Goal: Task Accomplishment & Management: Use online tool/utility

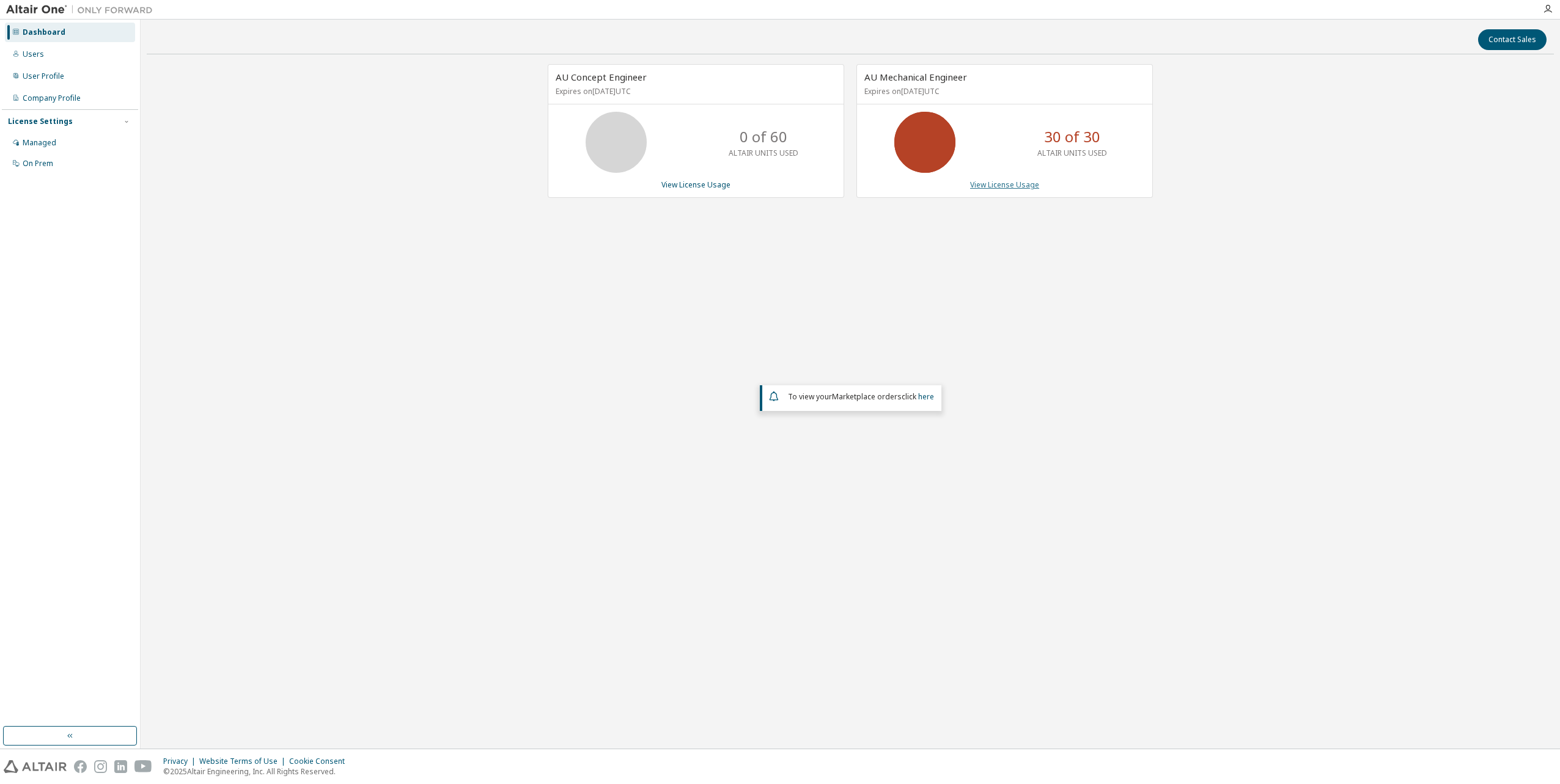
click at [986, 183] on link "View License Usage" at bounding box center [1005, 185] width 69 height 11
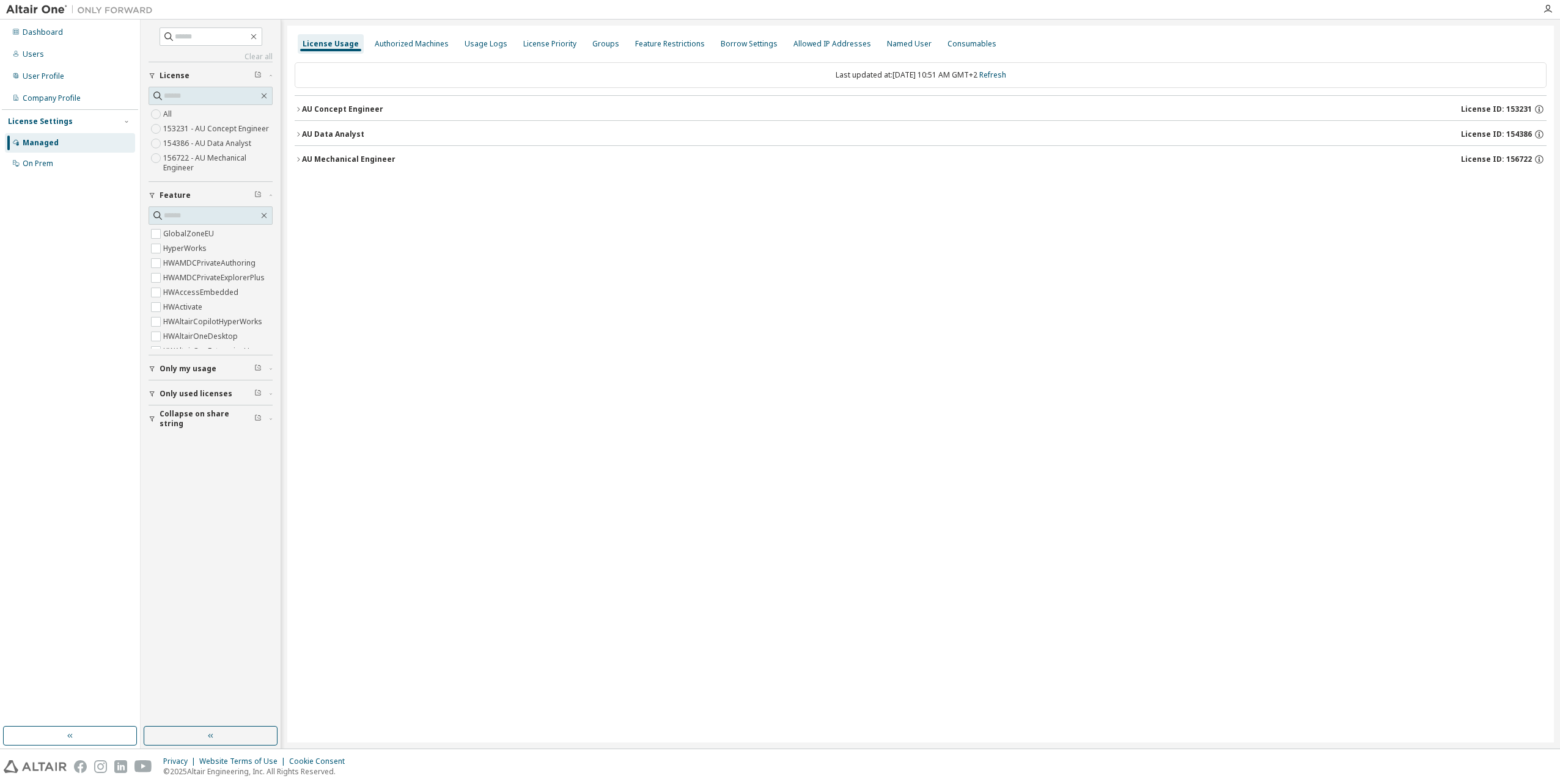
click at [298, 111] on icon "button" at bounding box center [298, 109] width 7 height 7
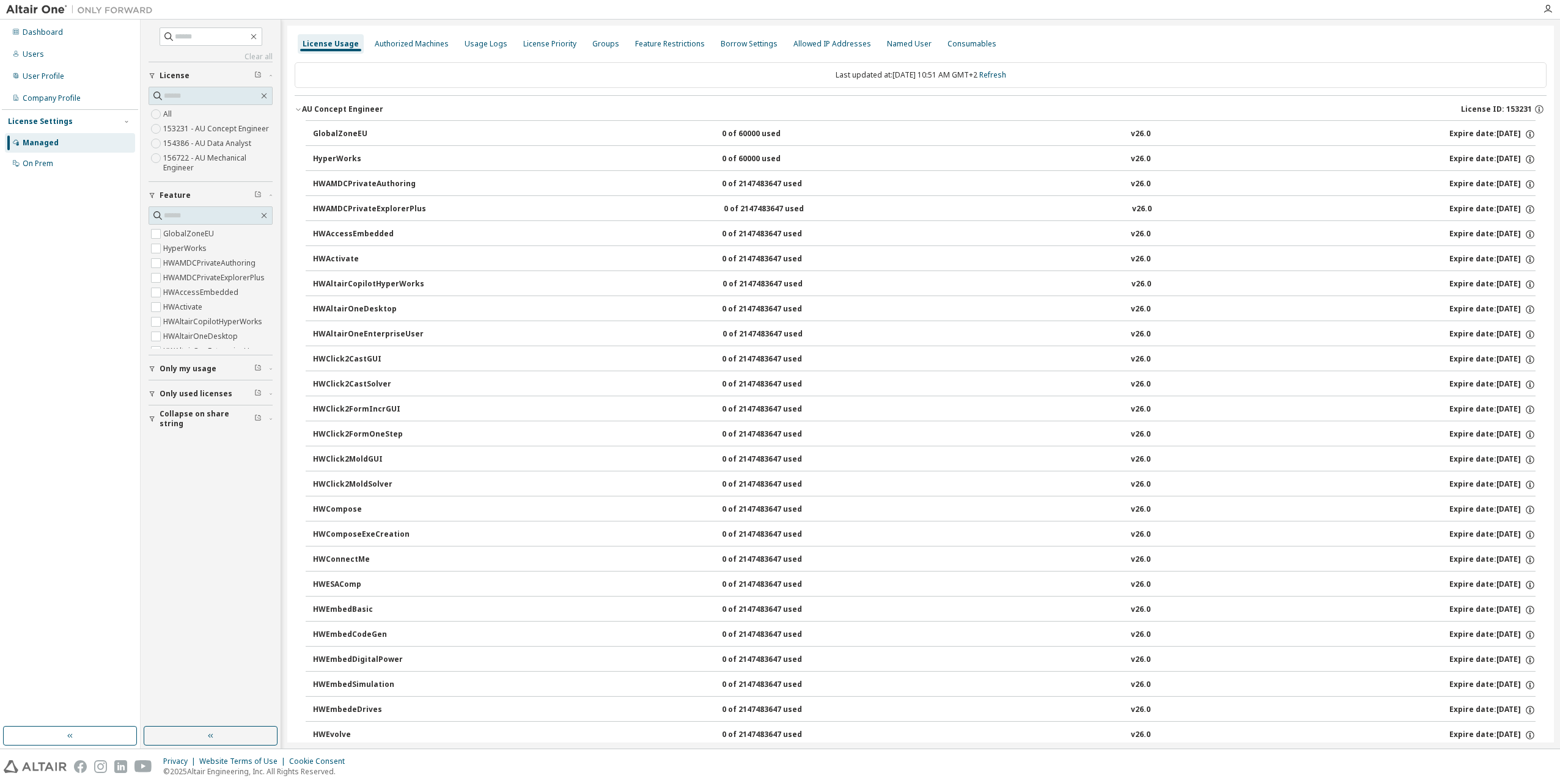
click at [298, 112] on icon "button" at bounding box center [298, 109] width 7 height 7
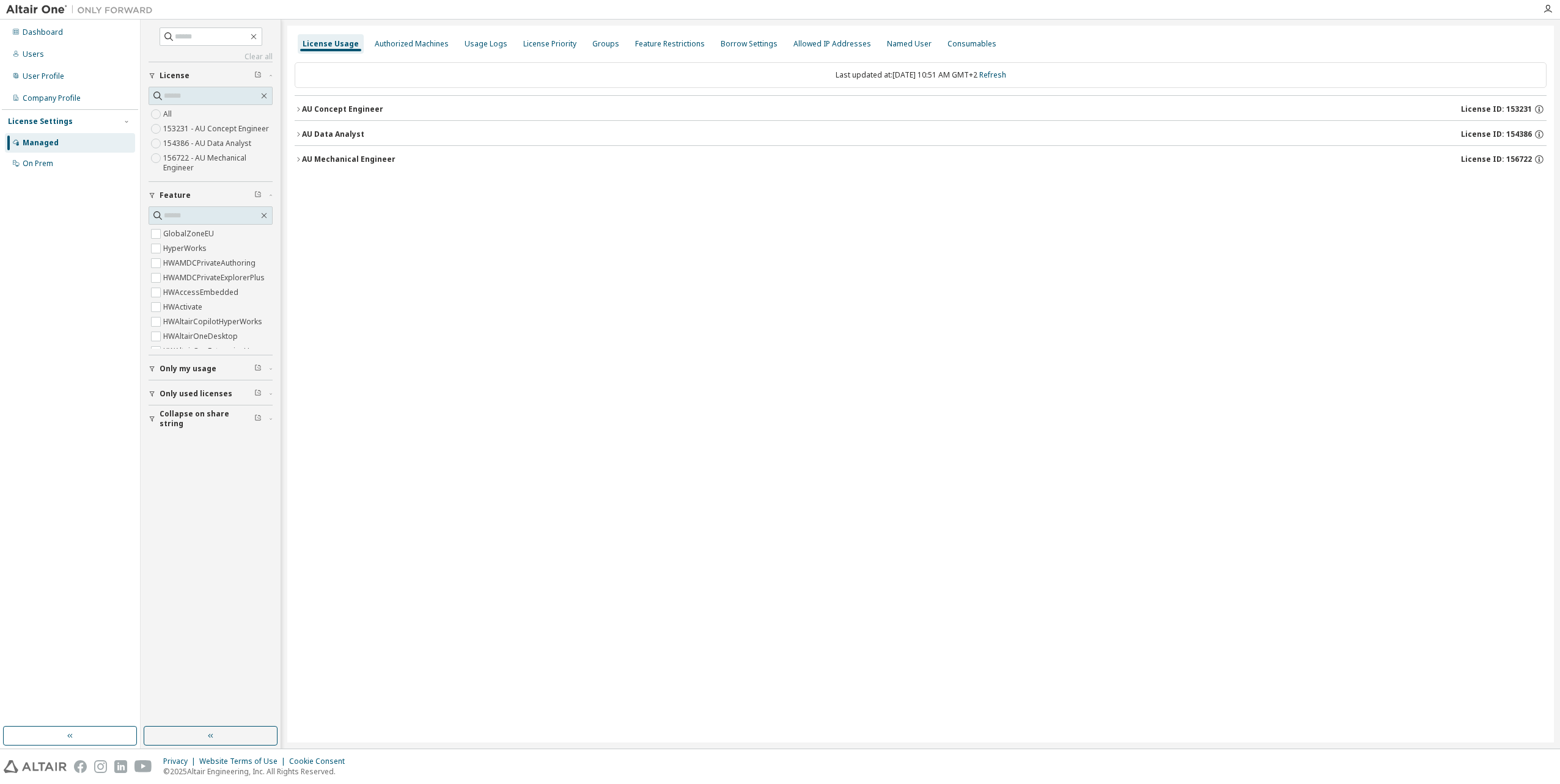
click at [302, 159] on icon "button" at bounding box center [298, 159] width 7 height 7
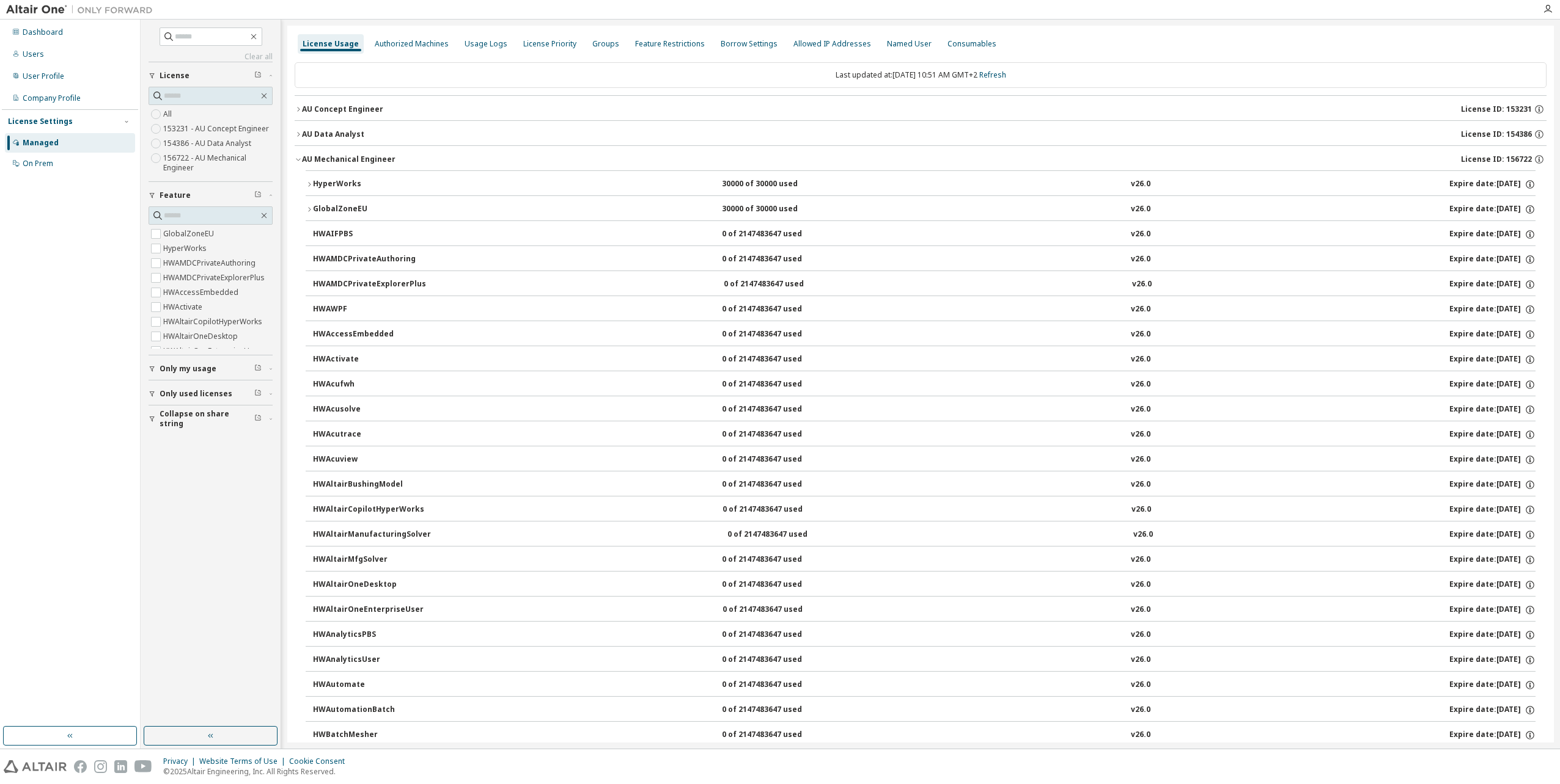
click at [308, 184] on icon "button" at bounding box center [309, 184] width 7 height 7
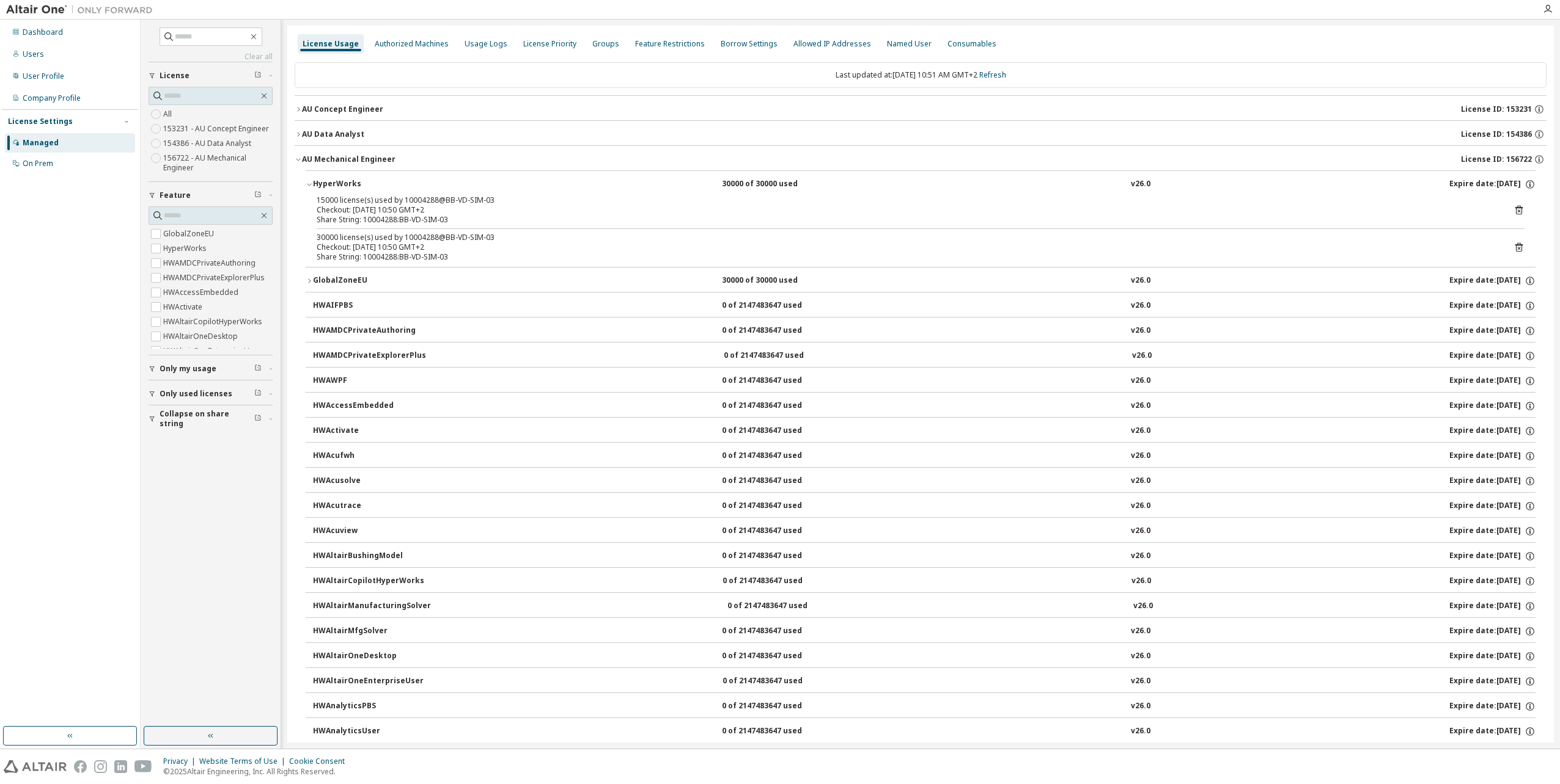
click at [1515, 247] on icon at bounding box center [1519, 247] width 11 height 11
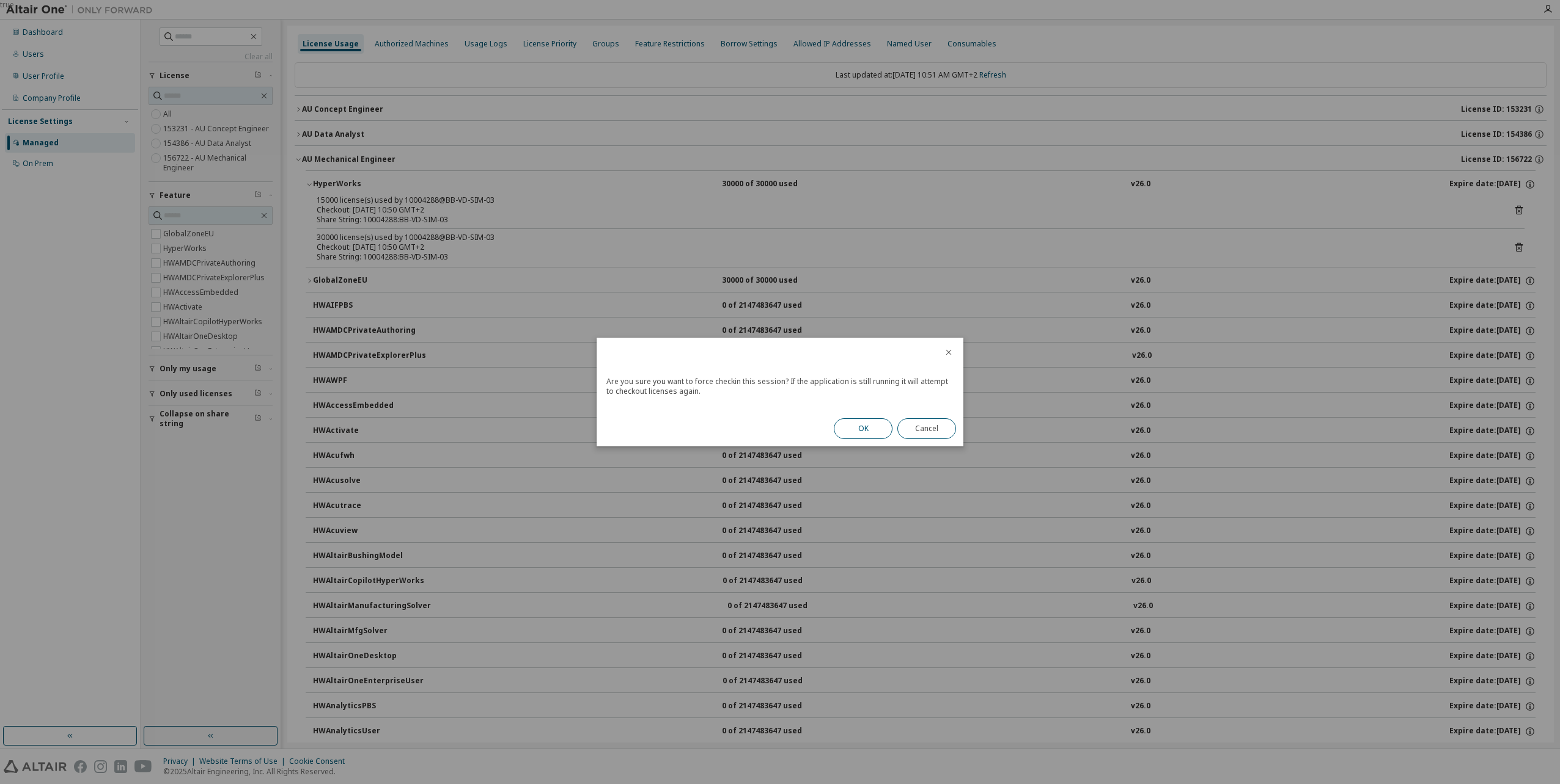
click at [853, 436] on button "OK" at bounding box center [863, 428] width 59 height 21
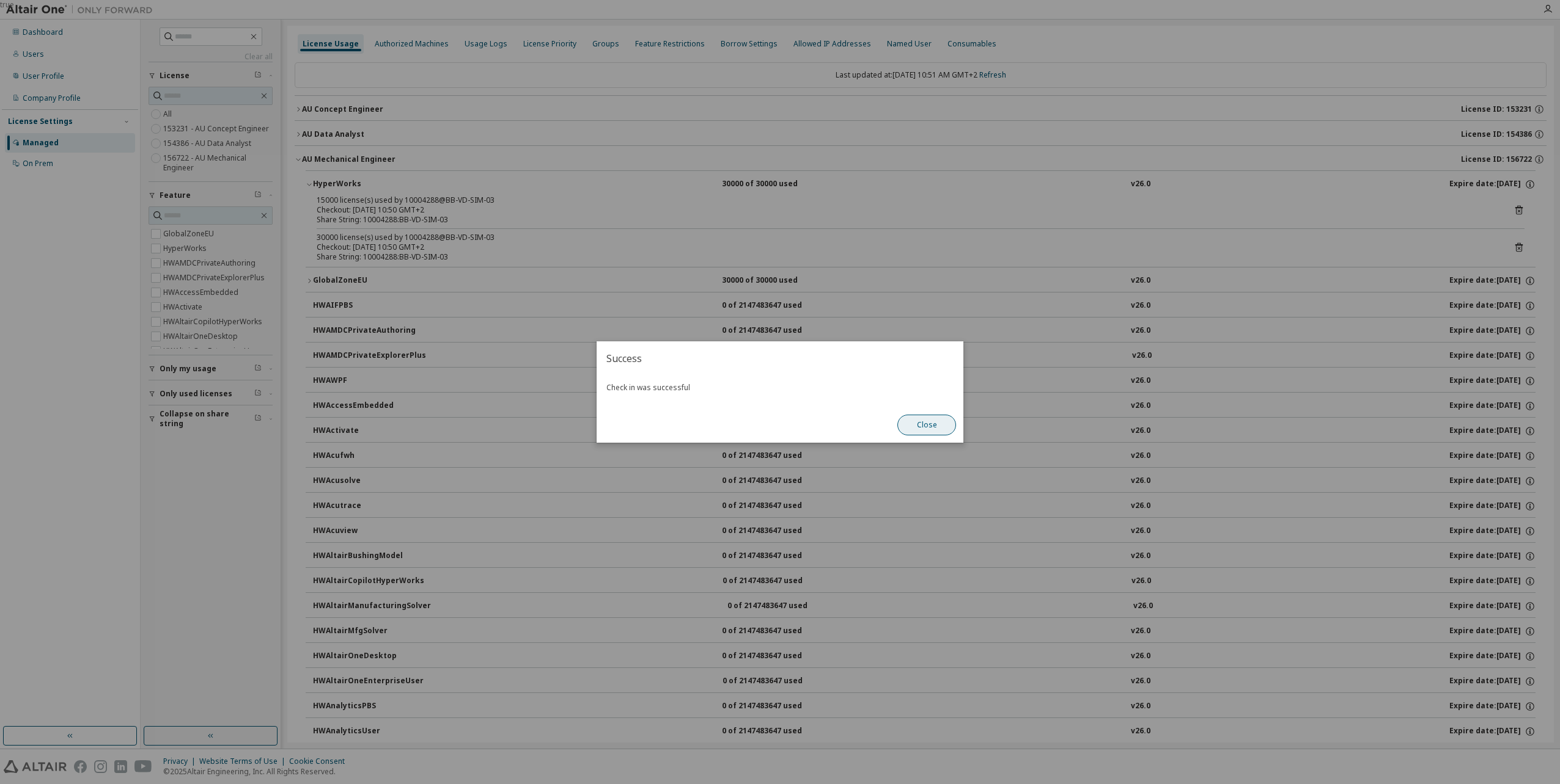
click at [940, 422] on button "Close" at bounding box center [927, 424] width 59 height 21
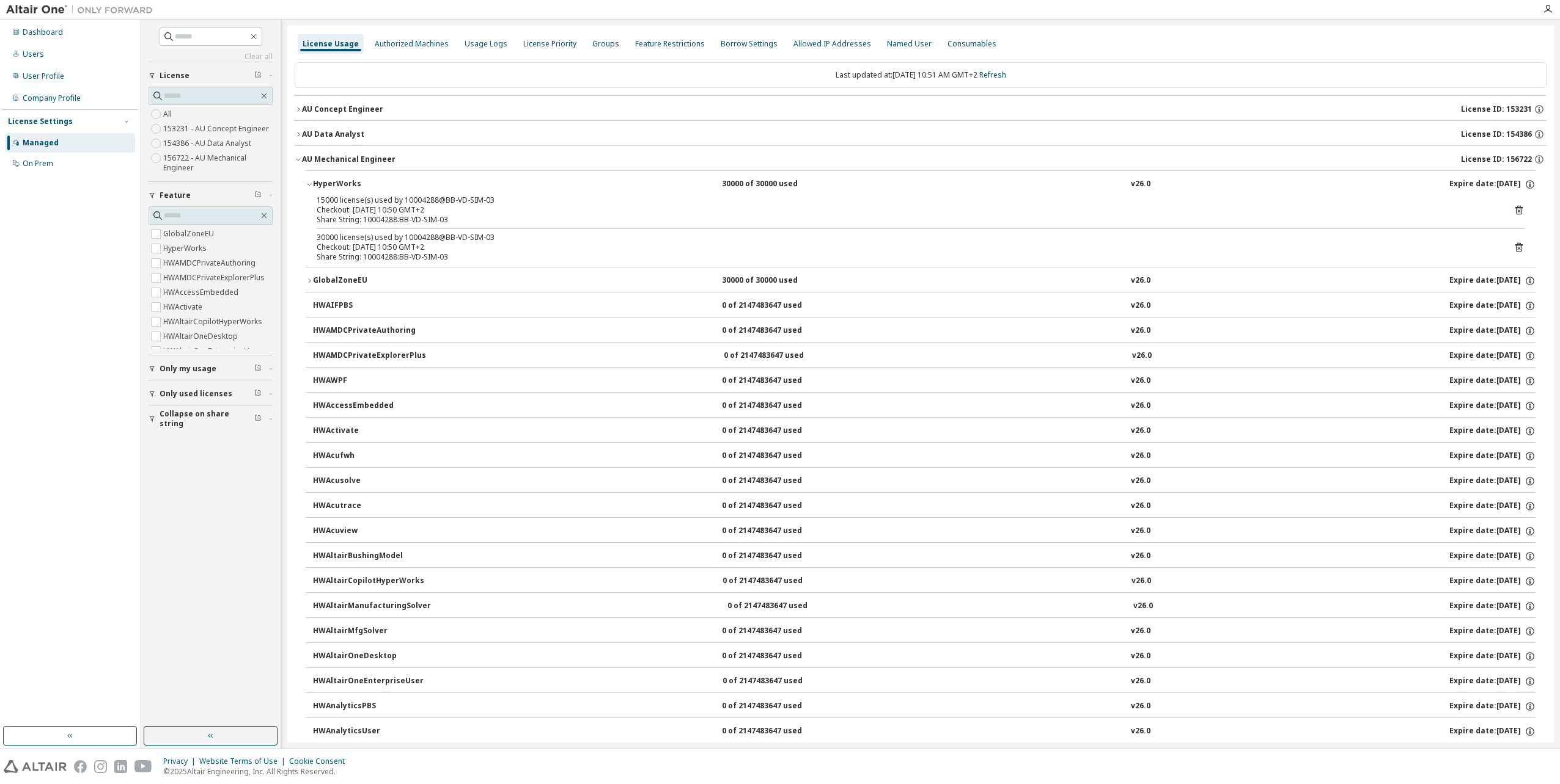
click at [1516, 249] on icon at bounding box center [1519, 248] width 7 height 9
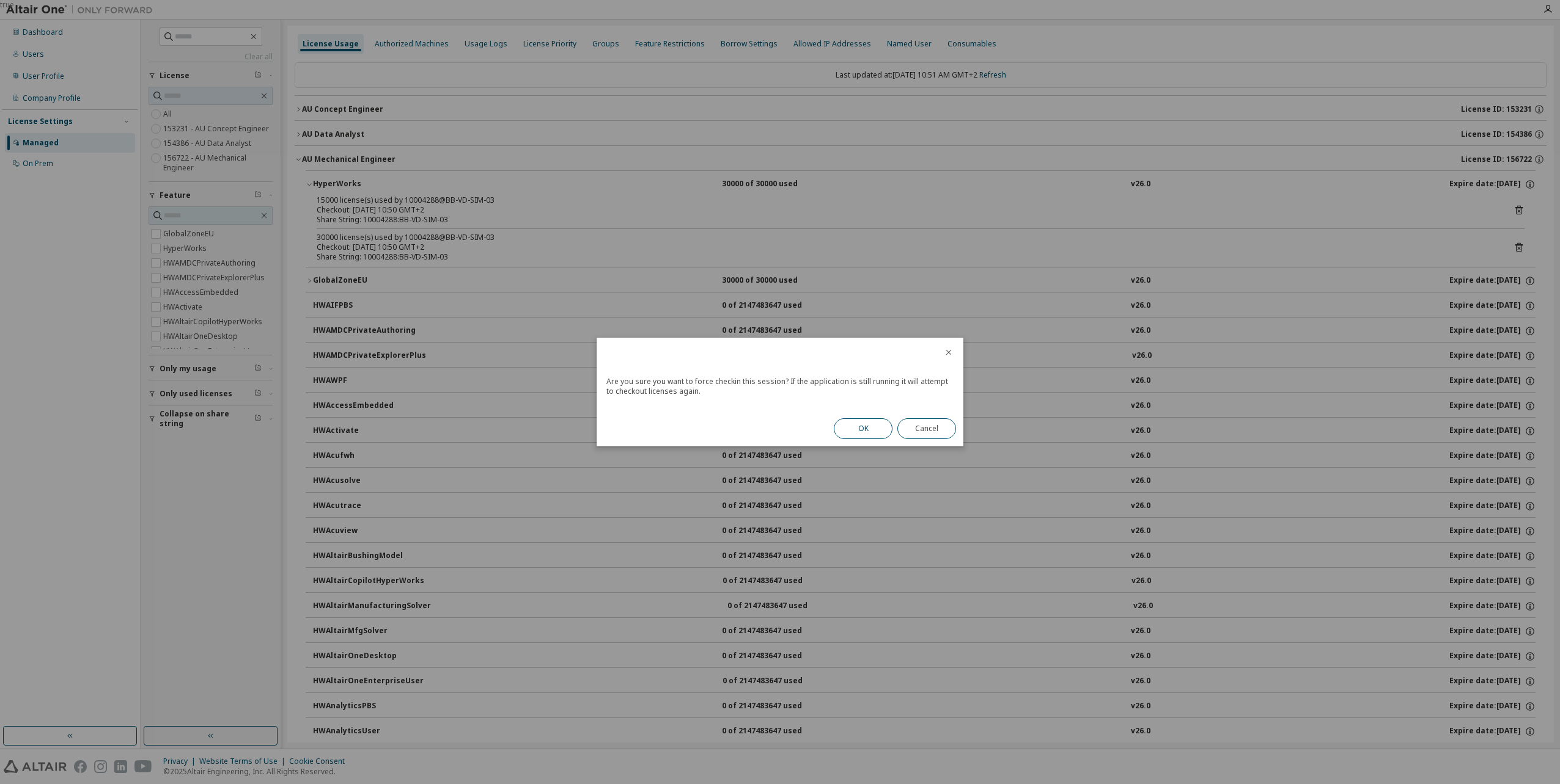
click at [862, 434] on button "OK" at bounding box center [863, 428] width 59 height 21
click at [925, 421] on button "Close" at bounding box center [927, 424] width 59 height 21
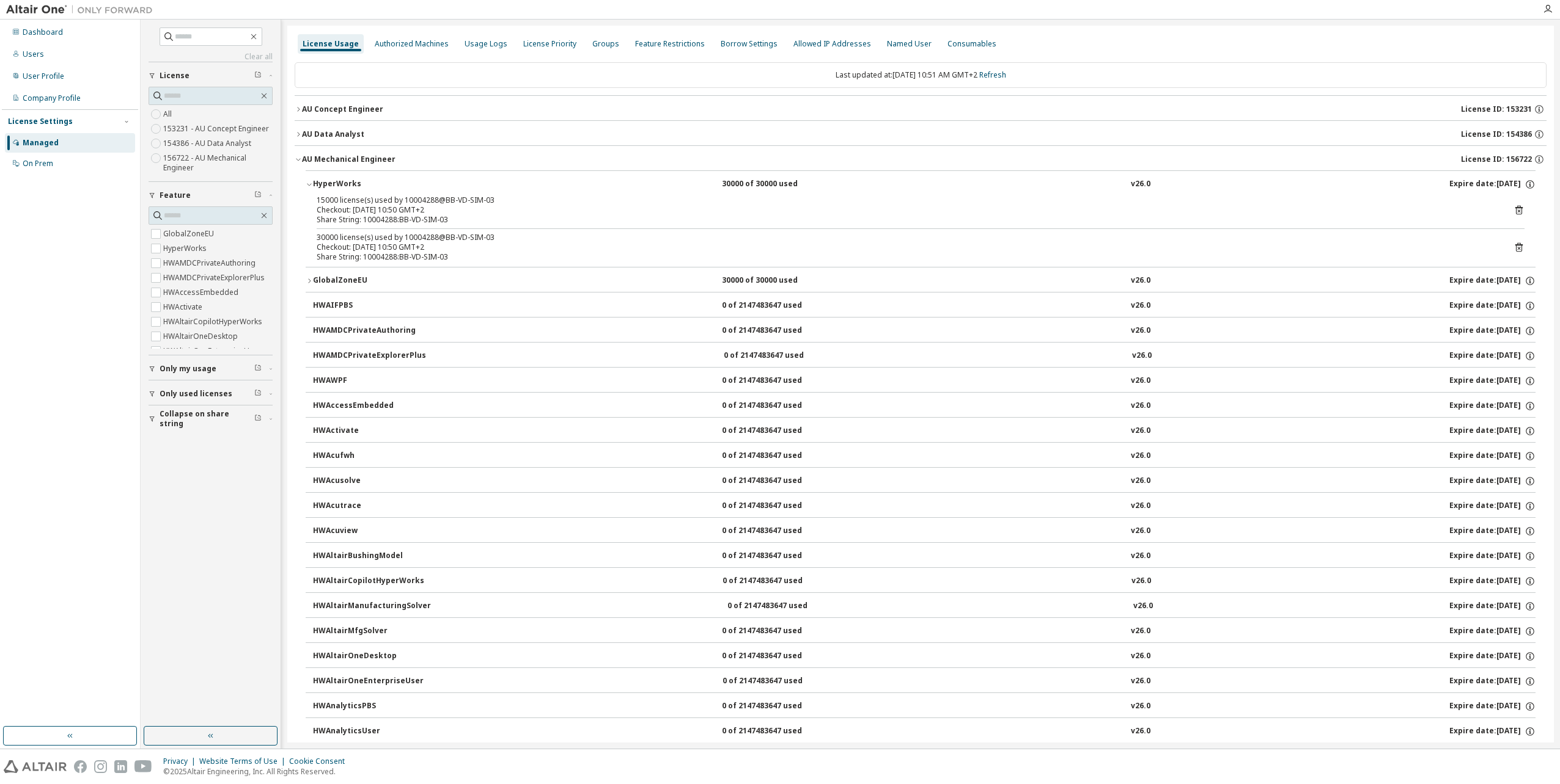
drag, startPoint x: 298, startPoint y: 157, endPoint x: 297, endPoint y: 151, distance: 6.1
click at [297, 157] on icon "button" at bounding box center [298, 159] width 7 height 7
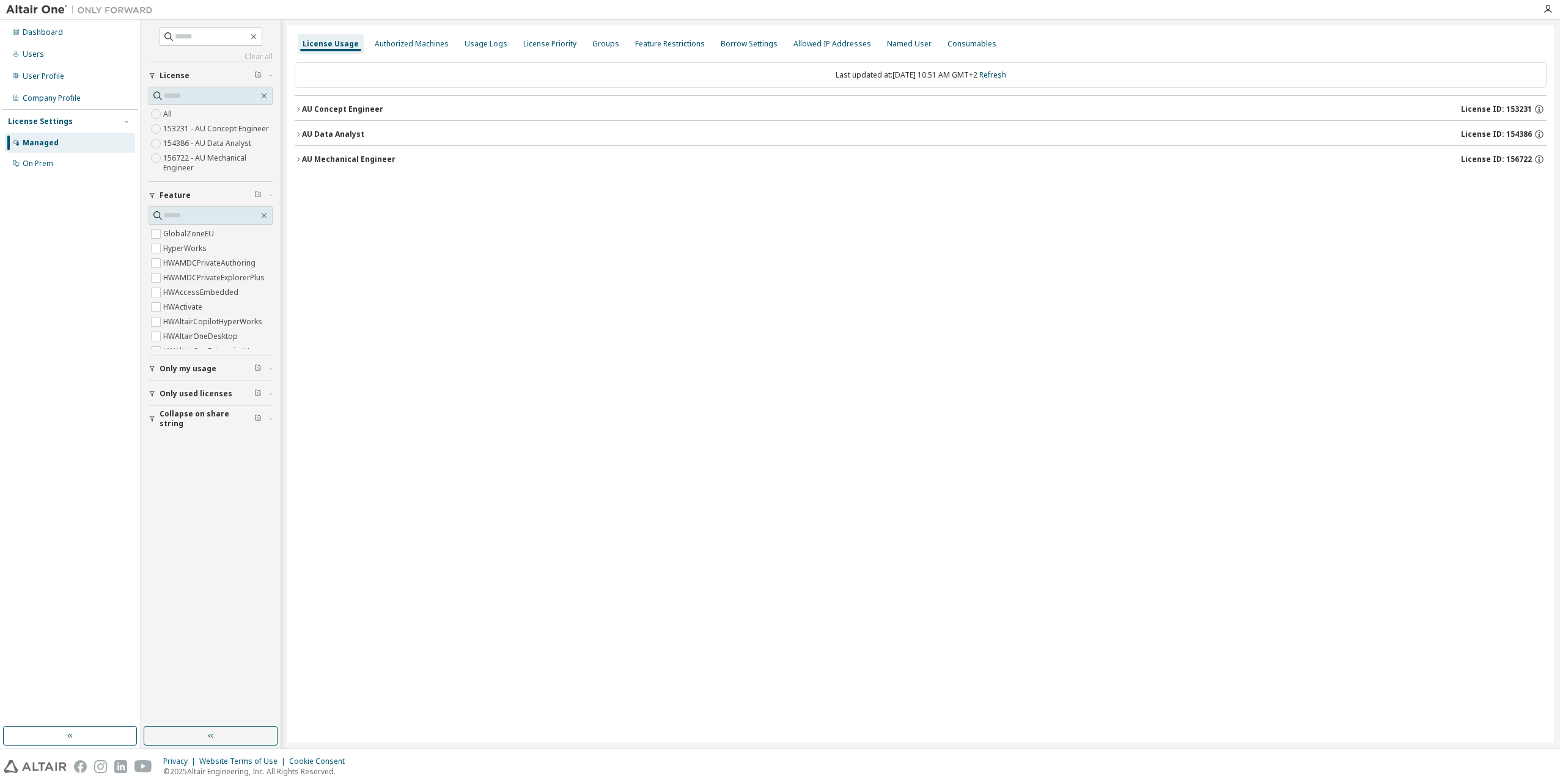
click at [300, 107] on icon "button" at bounding box center [298, 109] width 7 height 7
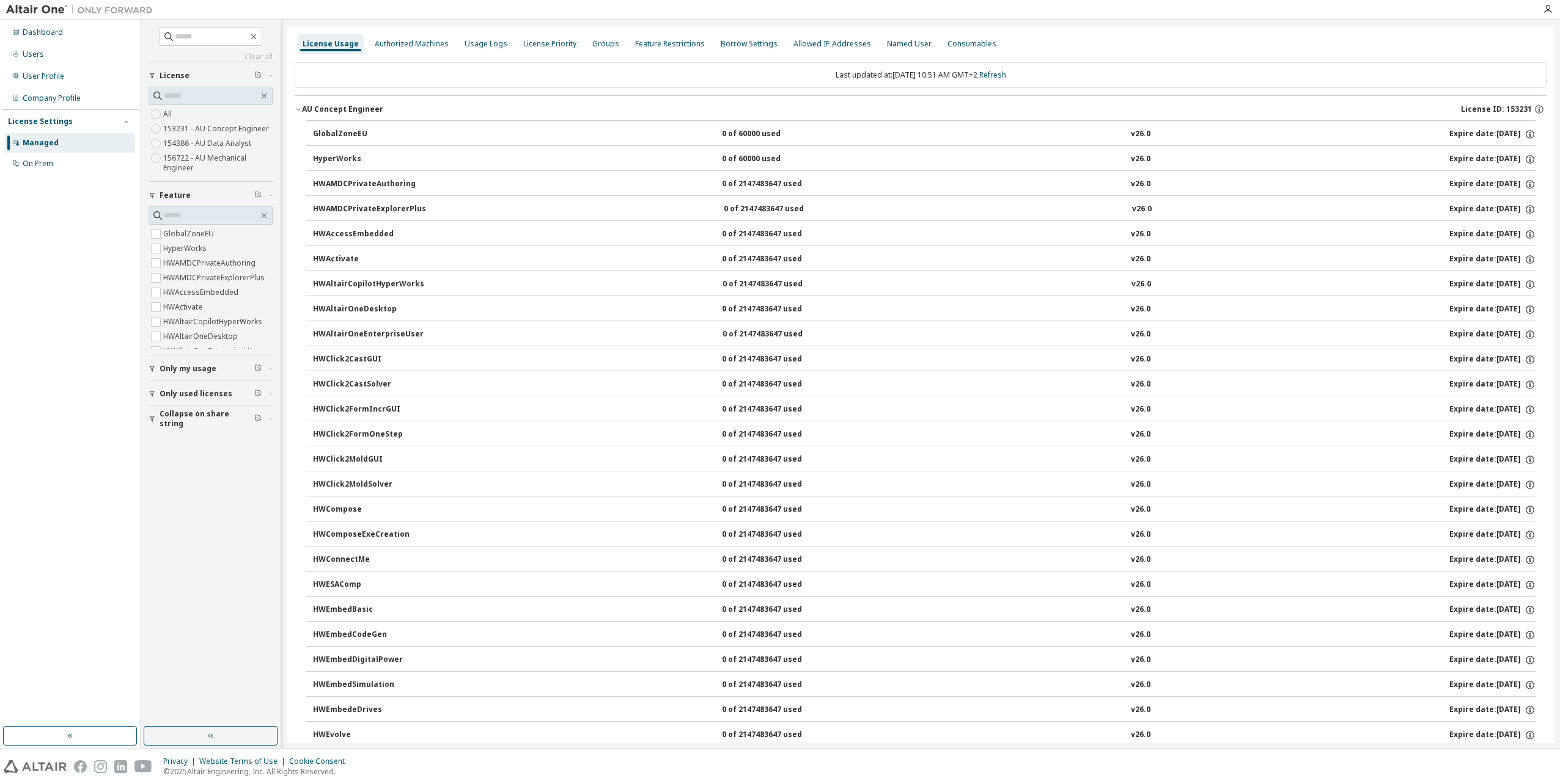
click at [297, 109] on icon "button" at bounding box center [298, 110] width 4 height 2
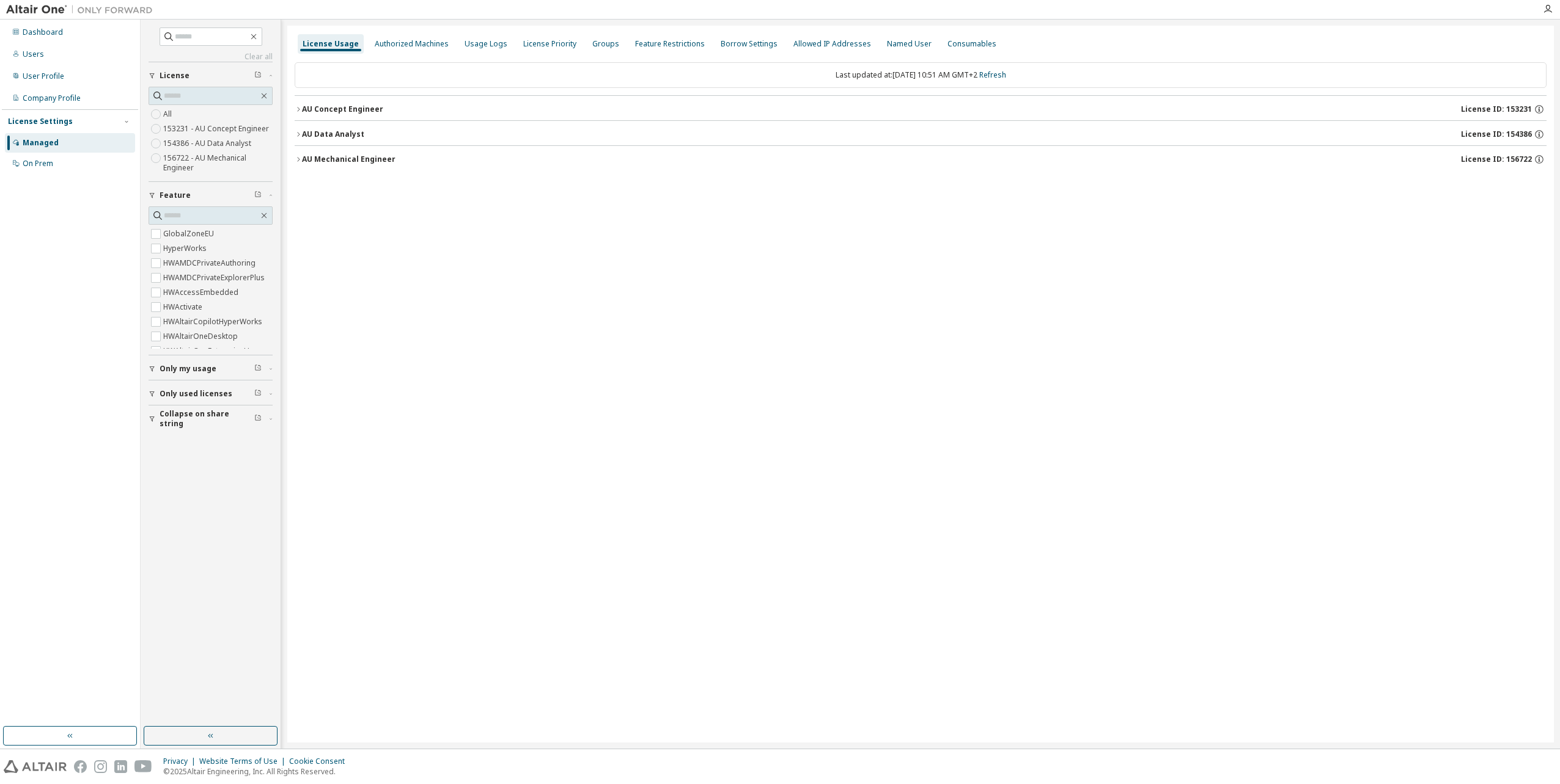
click at [300, 134] on icon "button" at bounding box center [298, 134] width 7 height 7
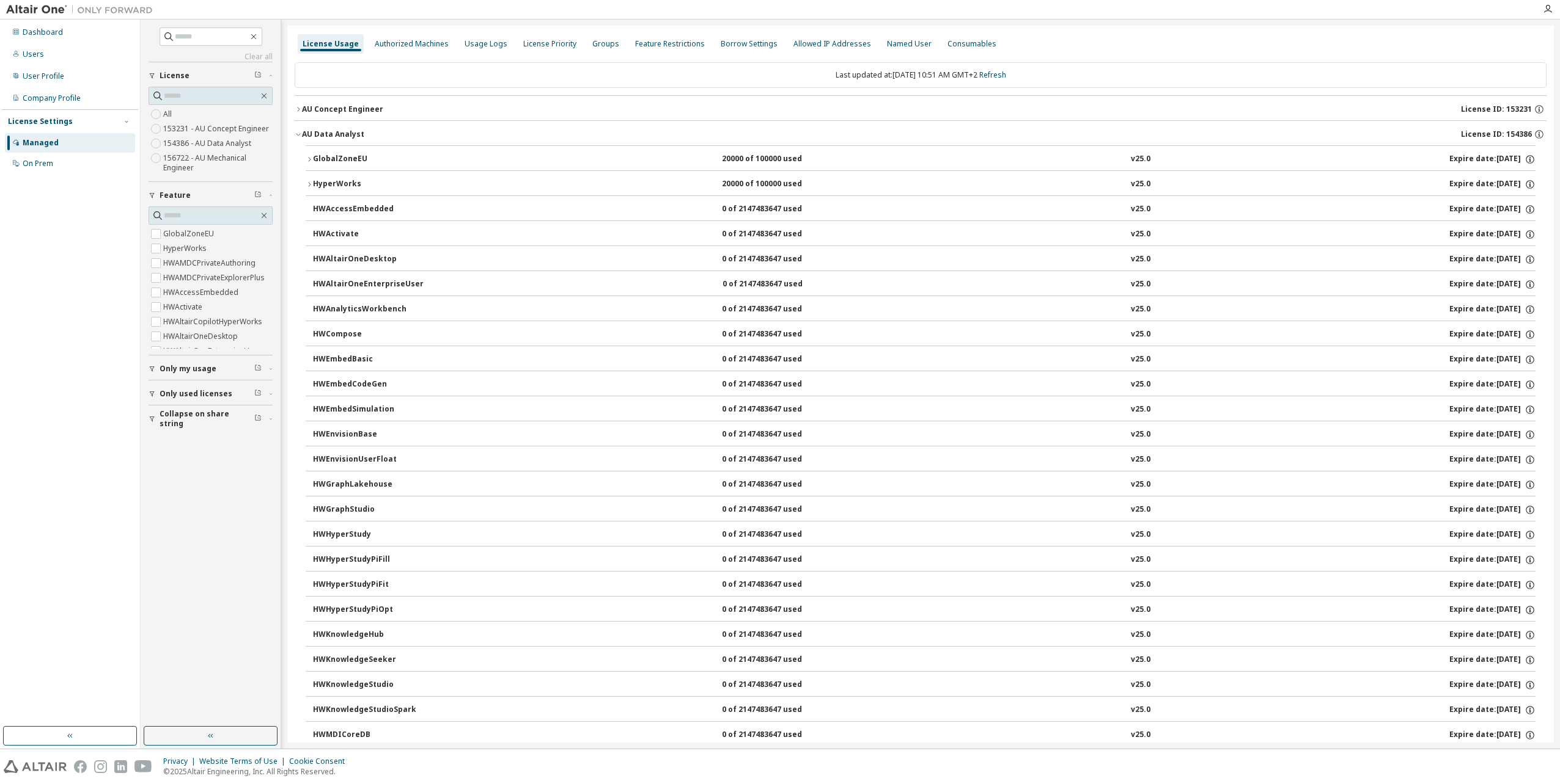
click at [310, 159] on icon "button" at bounding box center [309, 159] width 7 height 7
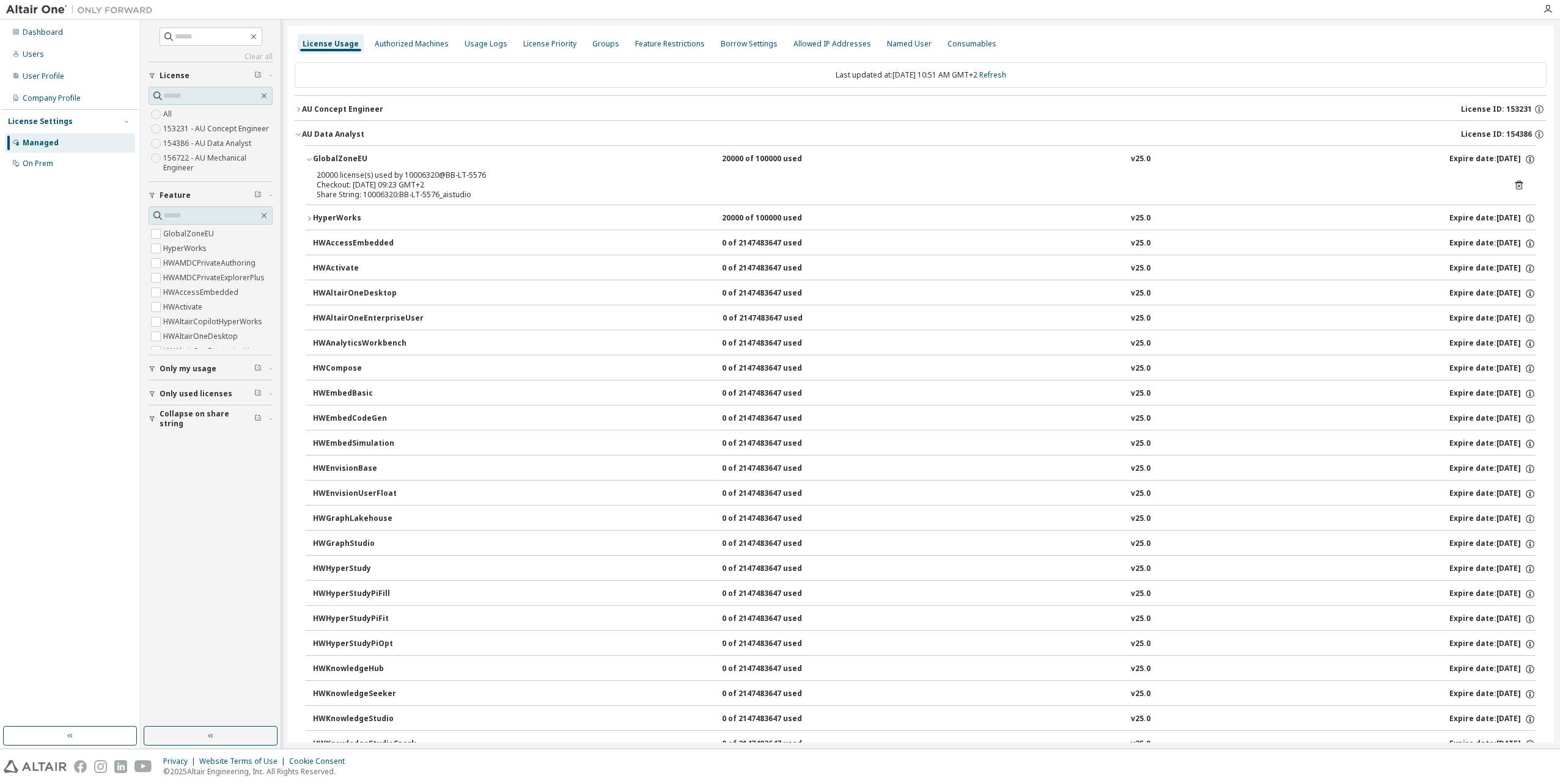
click at [308, 159] on icon "button" at bounding box center [309, 160] width 4 height 2
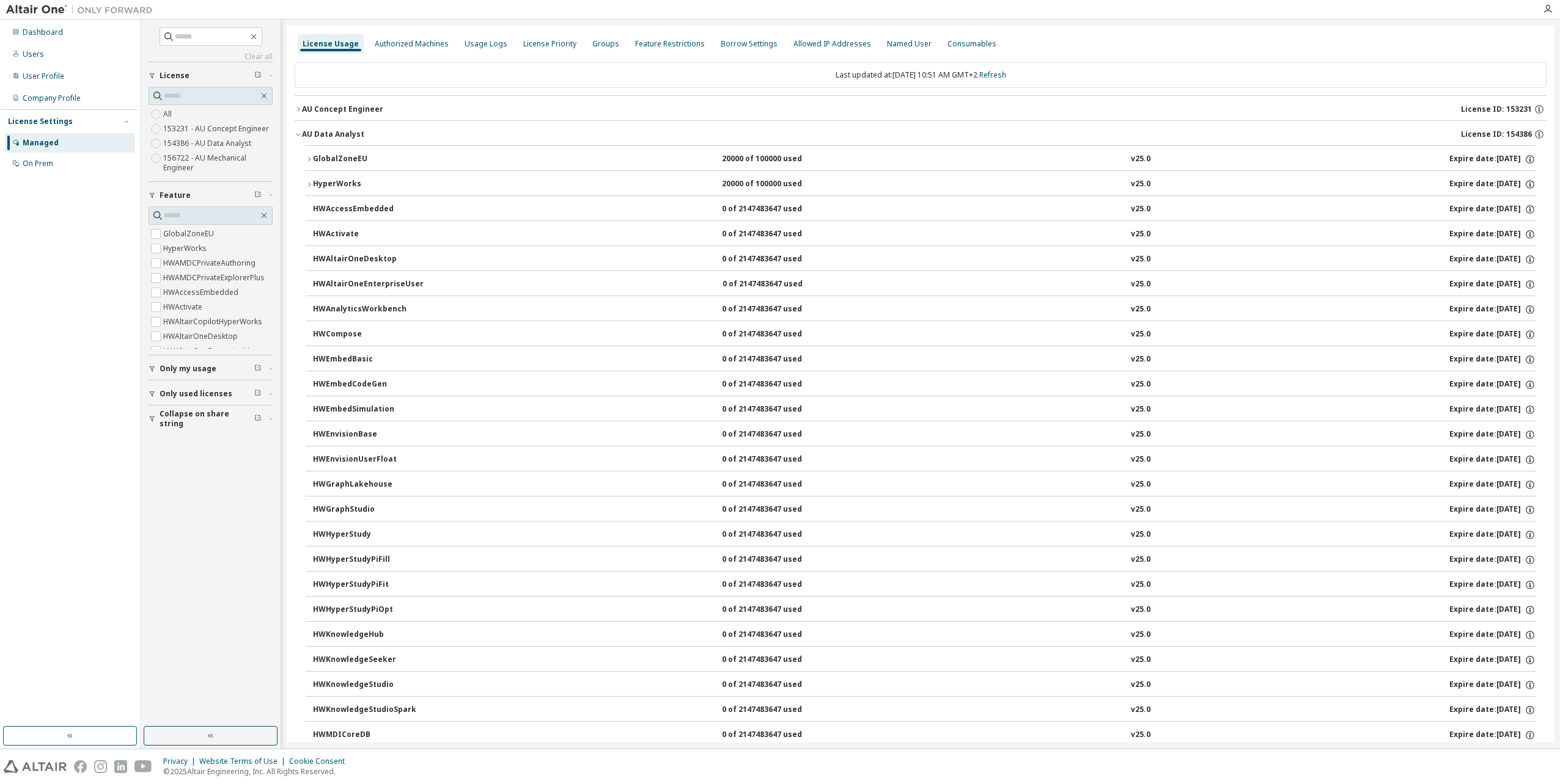
click at [298, 135] on icon "button" at bounding box center [298, 134] width 7 height 7
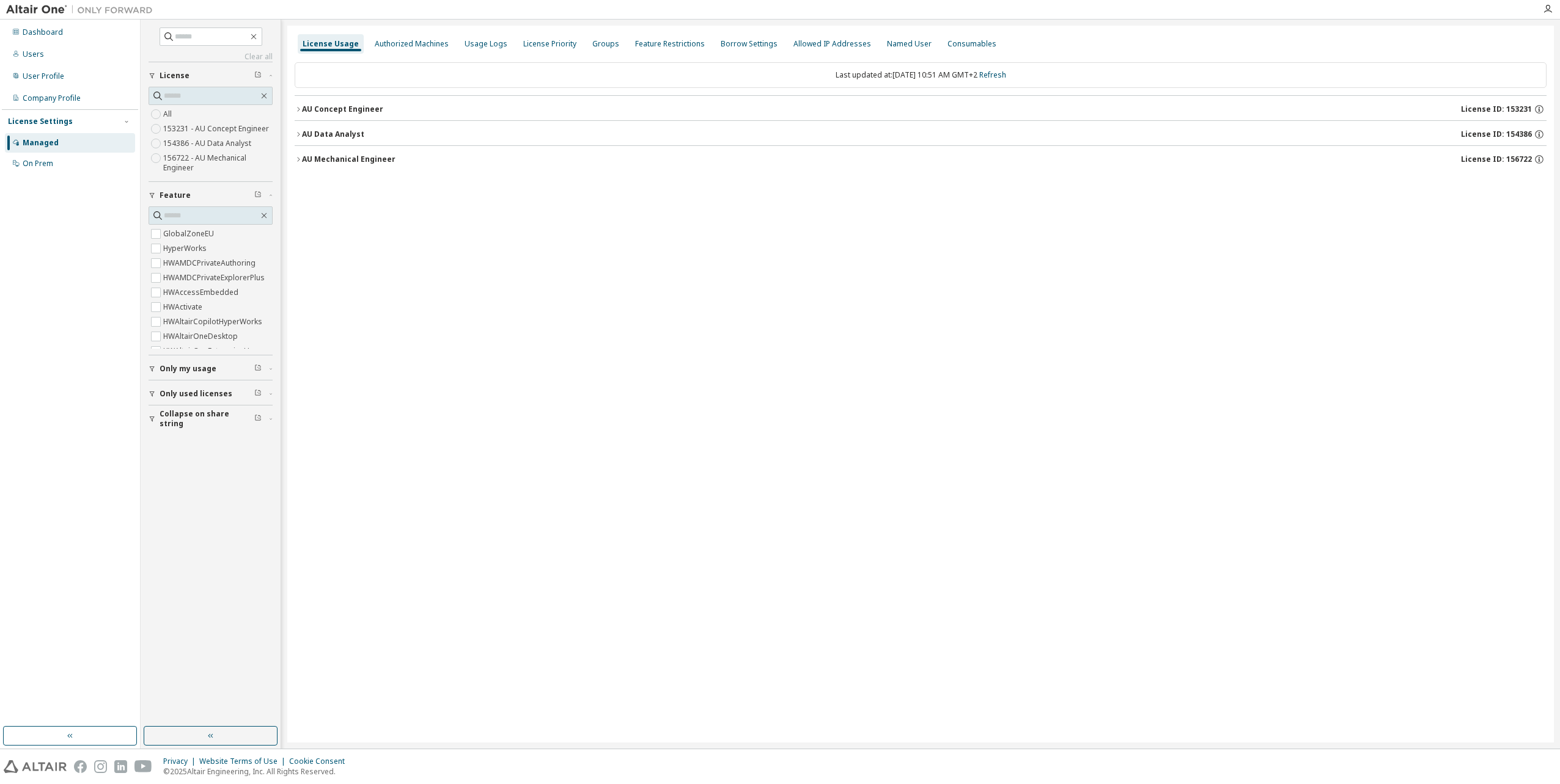
click at [297, 160] on icon "button" at bounding box center [298, 159] width 7 height 7
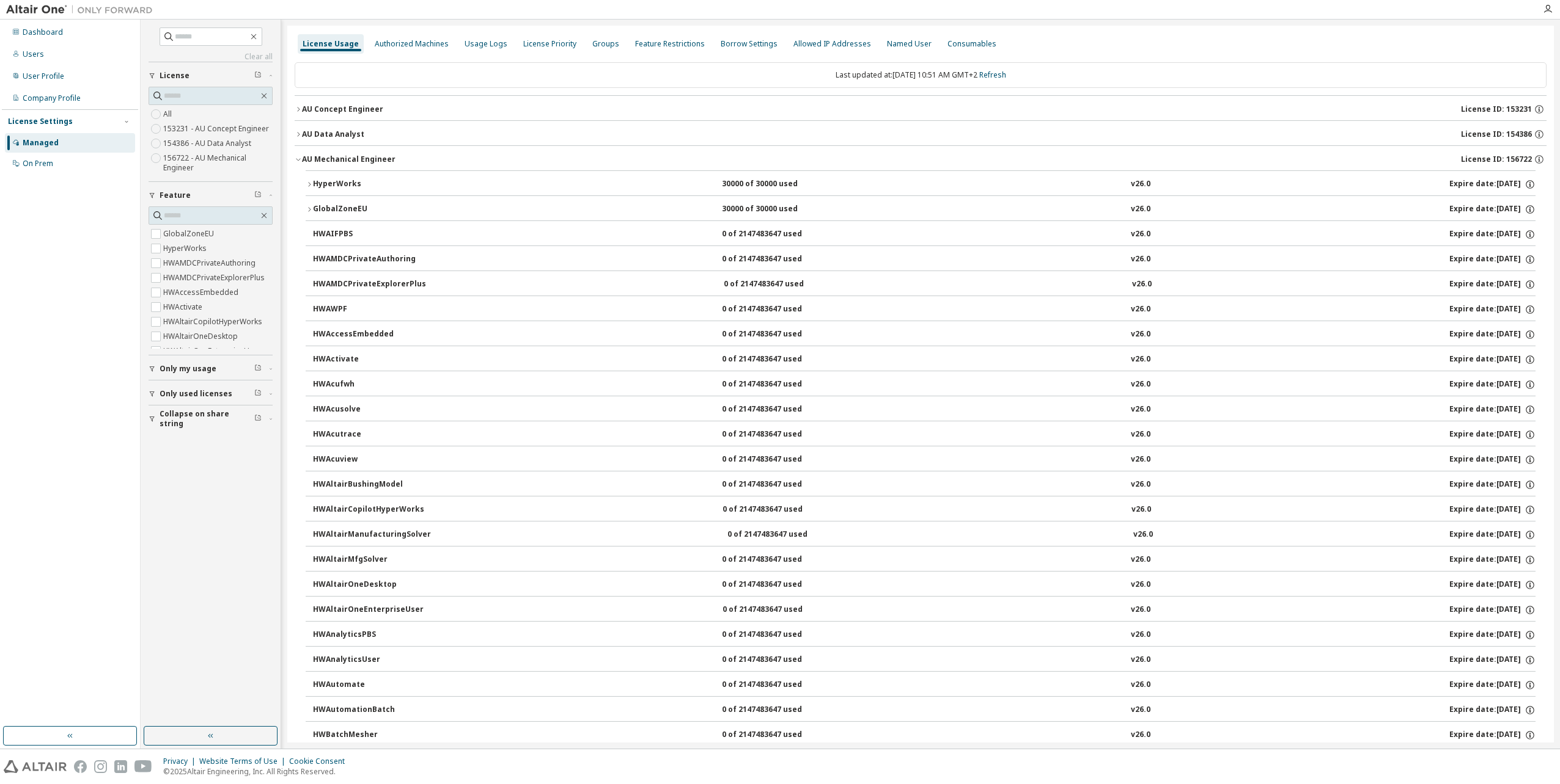
click at [308, 184] on icon "button" at bounding box center [309, 184] width 7 height 7
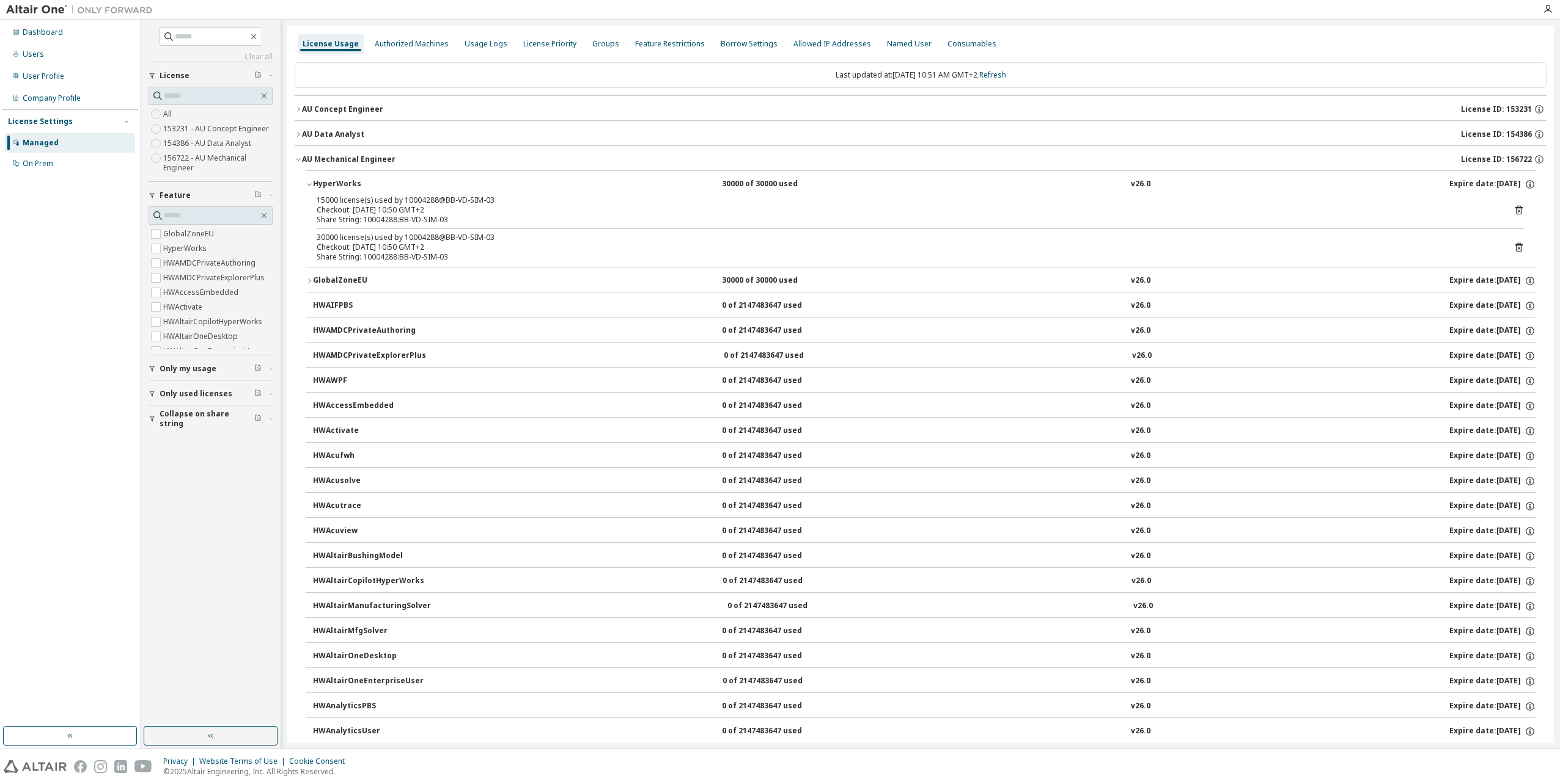
click at [1516, 248] on icon at bounding box center [1519, 248] width 7 height 9
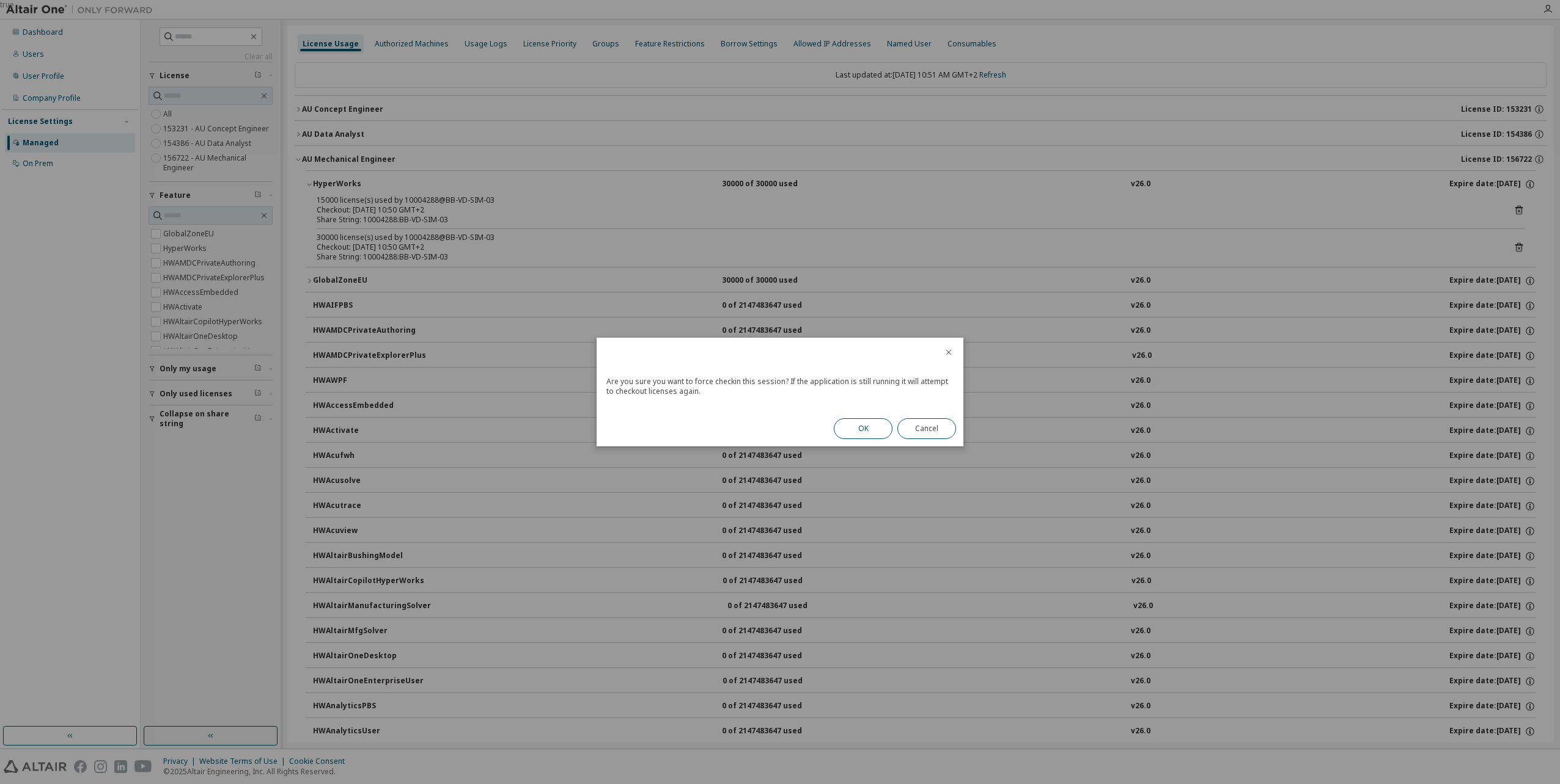
click at [862, 426] on button "OK" at bounding box center [863, 428] width 59 height 21
click at [940, 424] on button "Close" at bounding box center [927, 424] width 59 height 21
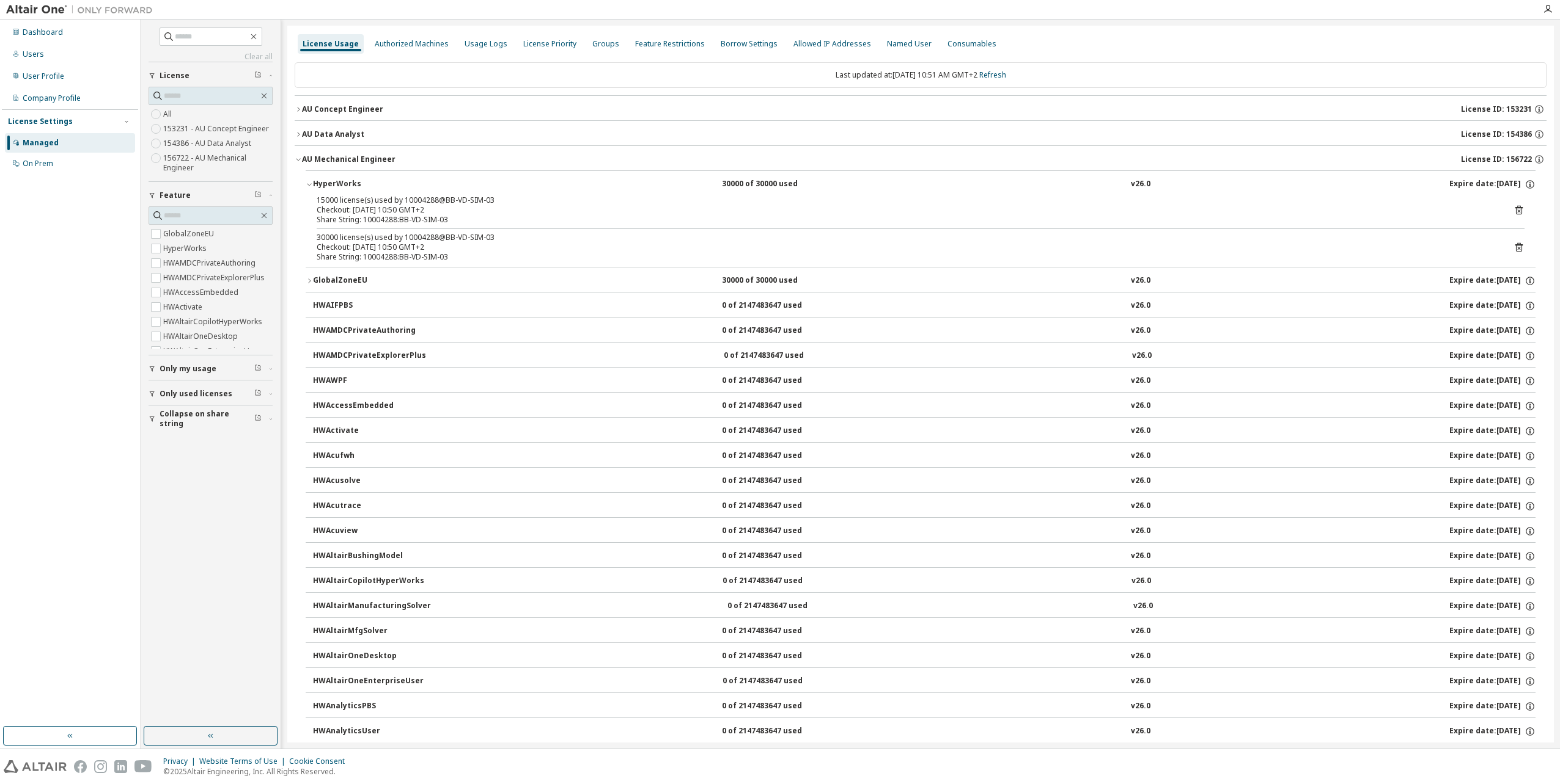
click at [1514, 251] on icon at bounding box center [1519, 247] width 11 height 11
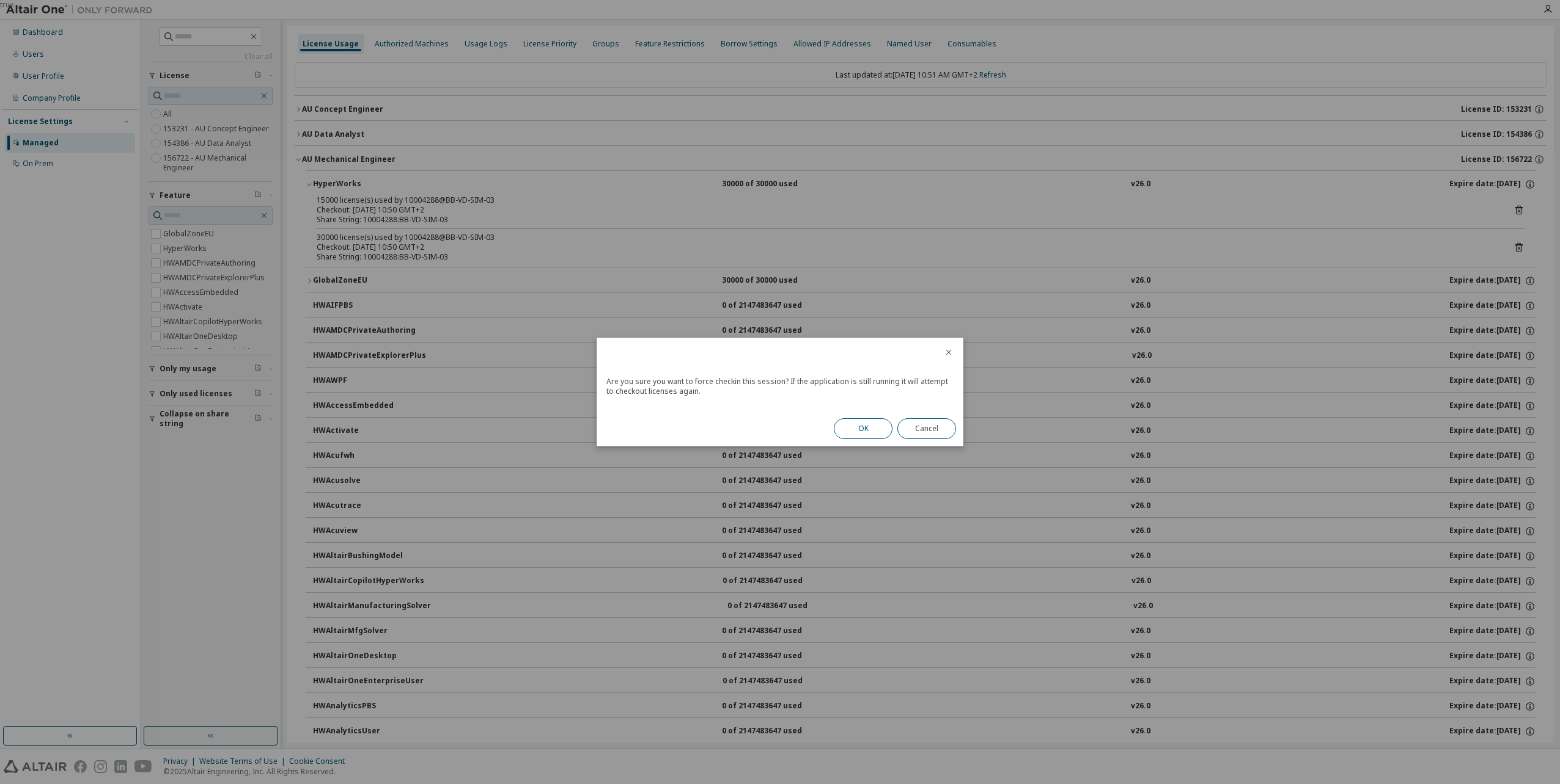
click at [879, 427] on button "OK" at bounding box center [863, 428] width 59 height 21
click at [924, 426] on button "Close" at bounding box center [927, 424] width 59 height 21
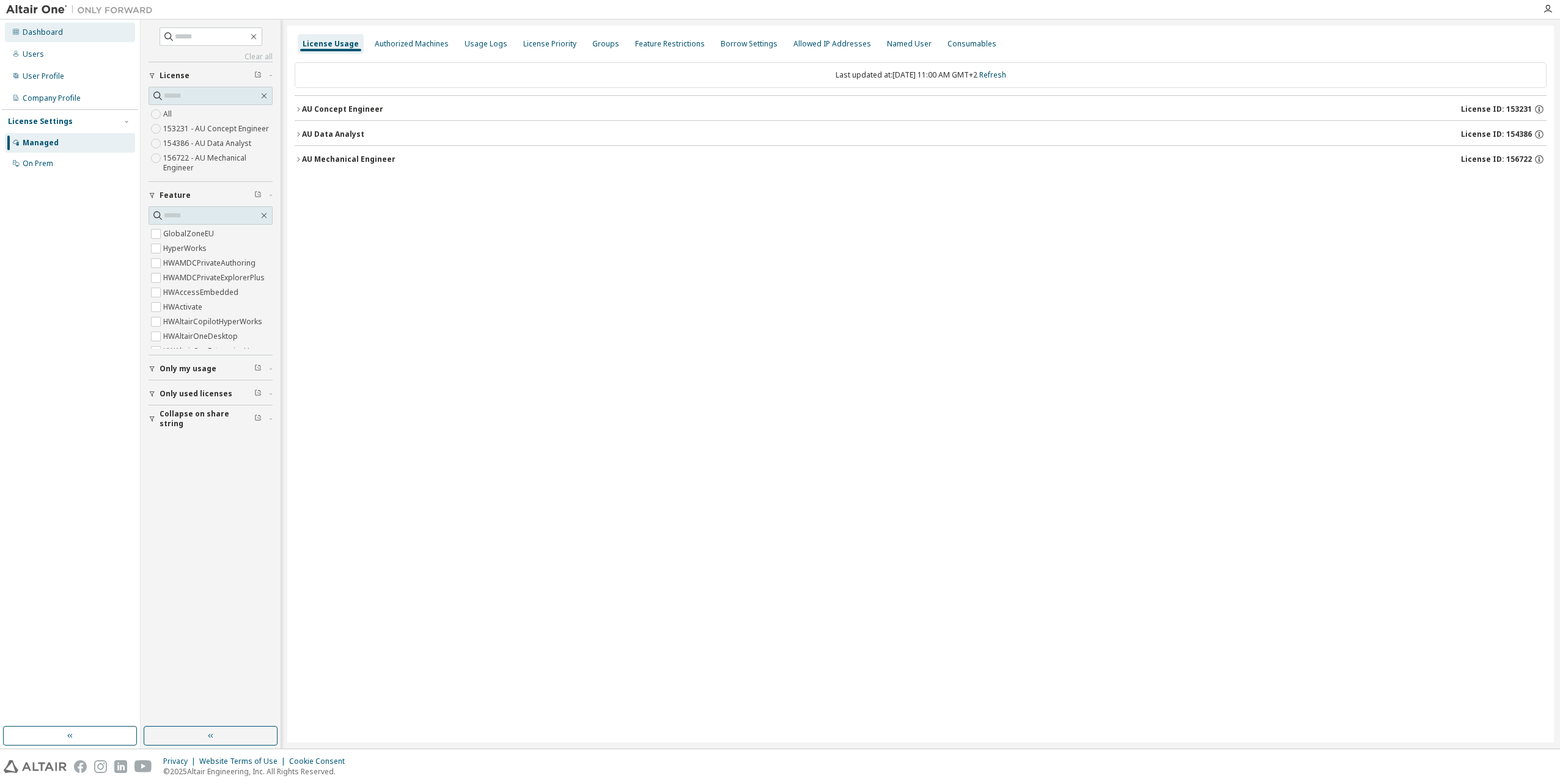
click at [49, 34] on div "Dashboard" at bounding box center [42, 32] width 40 height 10
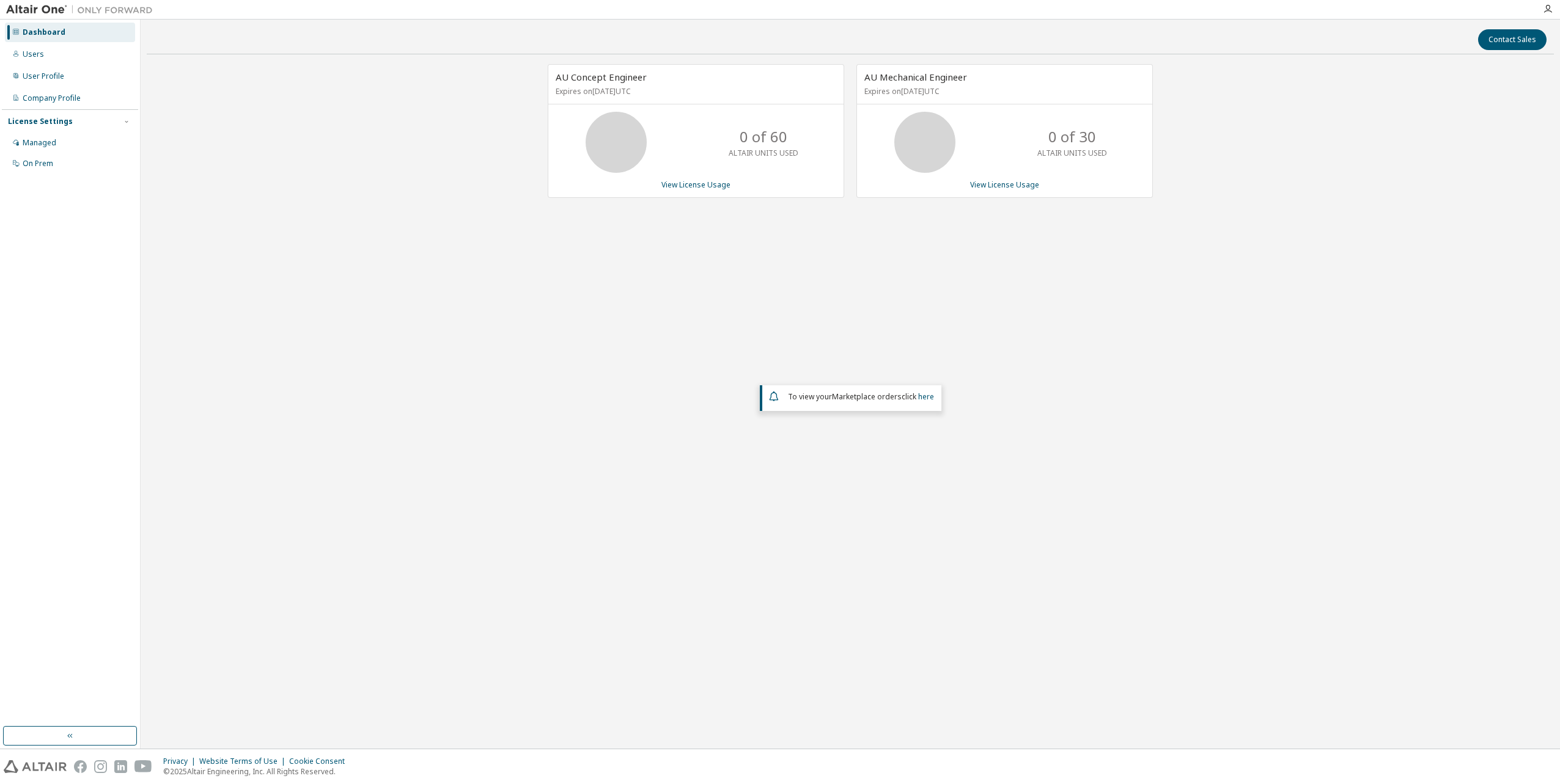
click at [987, 389] on div "AU Concept Engineer Expires on February 15, 2026 UTC 0 of 60 ALTAIR UNITS USED …" at bounding box center [850, 318] width 1408 height 510
click at [1207, 332] on div "AU Concept Engineer Expires on February 15, 2026 UTC 0 of 60 ALTAIR UNITS USED …" at bounding box center [850, 318] width 1408 height 510
